Goal: Navigation & Orientation: Find specific page/section

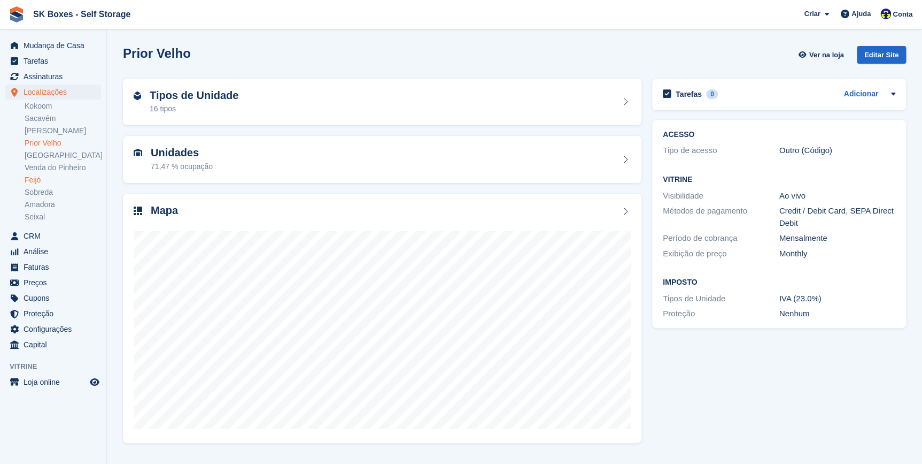
click at [34, 179] on link "Feijó" at bounding box center [63, 180] width 76 height 10
